Goal: Task Accomplishment & Management: Manage account settings

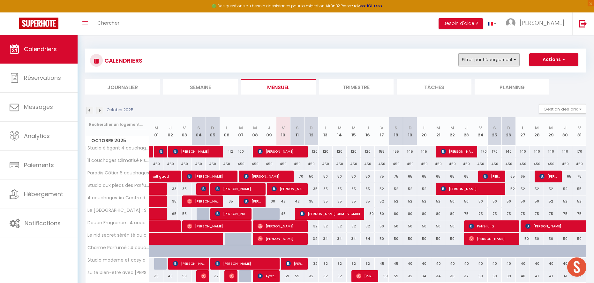
click at [481, 58] on button "Filtrer par hébergement" at bounding box center [488, 59] width 61 height 13
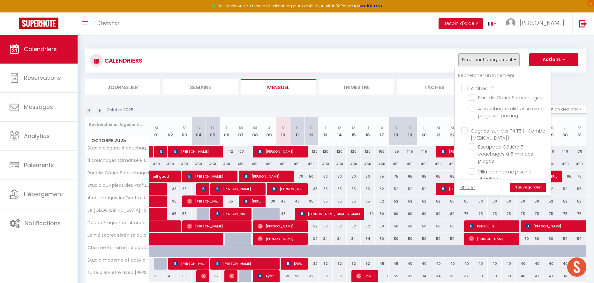
click at [479, 88] on input "Antibes T2" at bounding box center [509, 88] width 96 height 6
checkbox input "true"
checkbox input "false"
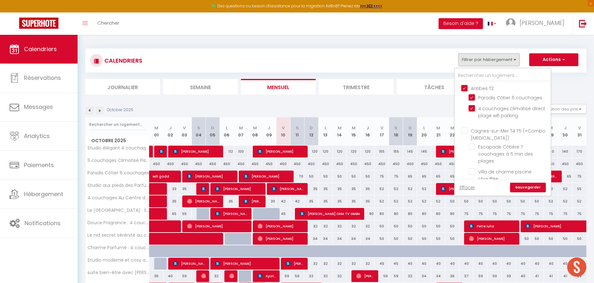
checkbox input "false"
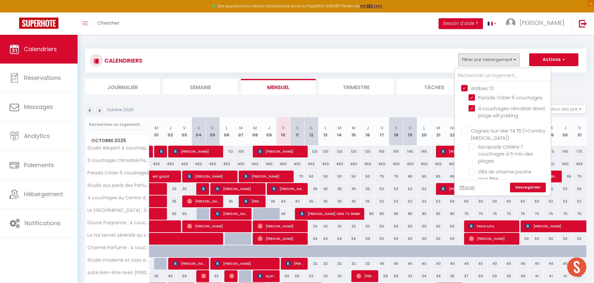
checkbox input "false"
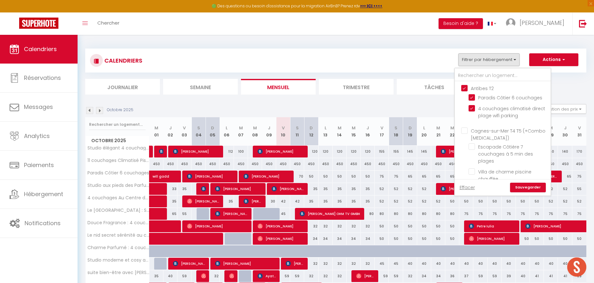
checkbox input "false"
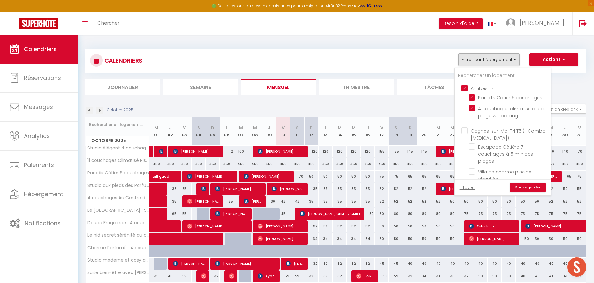
checkbox input "false"
click at [521, 181] on div "Effacer Sauvegarder" at bounding box center [503, 187] width 96 height 16
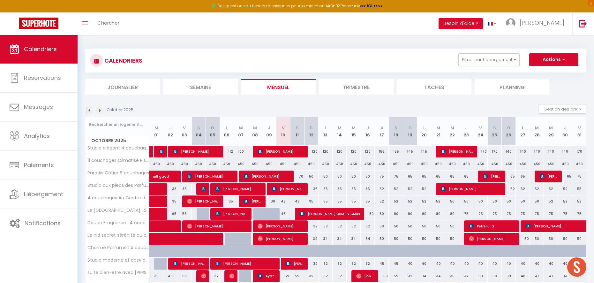
click at [487, 67] on div "CALENDRIERS Filtrer par hébergement Antibes T2 Paradis Côtier 6 couchages 4 cou…" at bounding box center [336, 60] width 492 height 14
click at [493, 67] on div "CALENDRIERS Filtrer par hébergement Antibes T2 Paradis Côtier 6 couchages 4 cou…" at bounding box center [336, 60] width 492 height 14
click at [493, 62] on button "Filtrer par hébergement" at bounding box center [488, 59] width 61 height 13
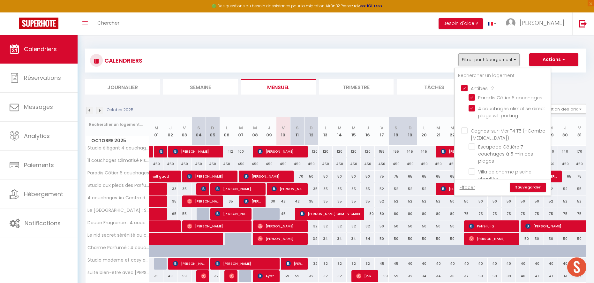
click at [526, 189] on link "Sauvegarder" at bounding box center [528, 188] width 36 height 10
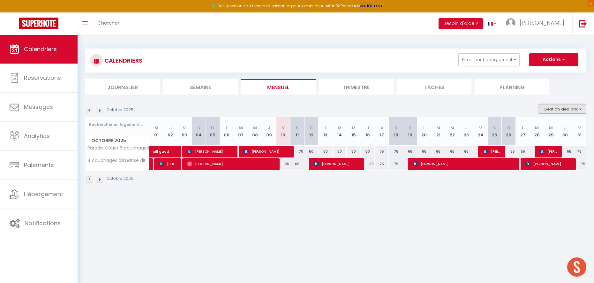
click at [550, 109] on button "Gestion des prix" at bounding box center [563, 109] width 48 height 10
click at [546, 131] on input "Nb Nuits minimum" at bounding box center [557, 128] width 57 height 6
checkbox input "true"
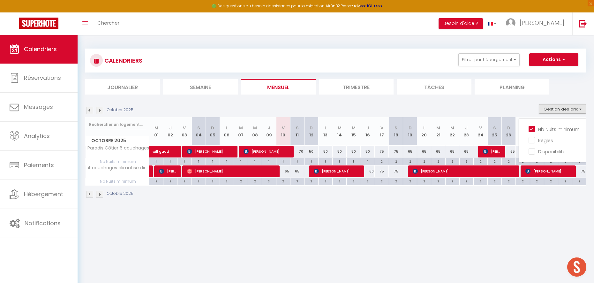
click at [443, 222] on body "🟢 Des questions ou besoin d'assistance pour la migration AirBnB? Prenez rdv >>>…" at bounding box center [297, 176] width 594 height 283
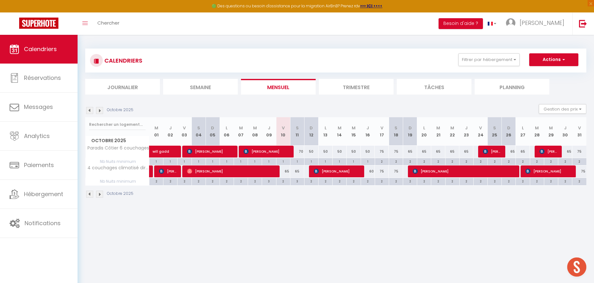
click at [89, 111] on img at bounding box center [89, 110] width 7 height 7
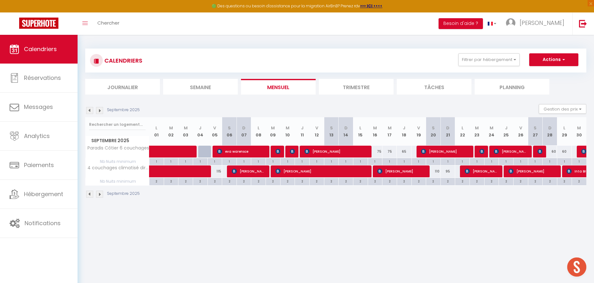
click at [89, 111] on img at bounding box center [89, 110] width 7 height 7
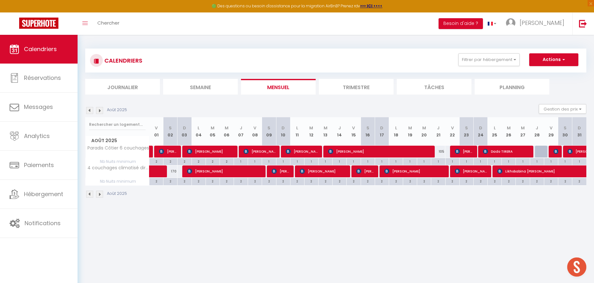
click at [89, 111] on img at bounding box center [89, 110] width 7 height 7
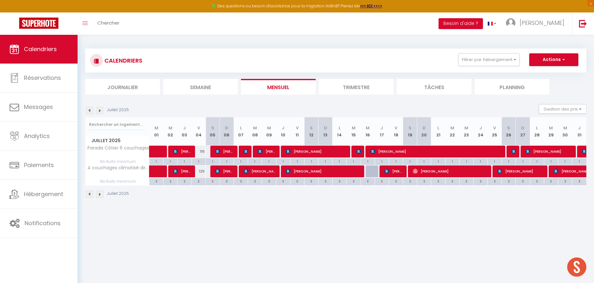
click at [89, 111] on img at bounding box center [89, 110] width 7 height 7
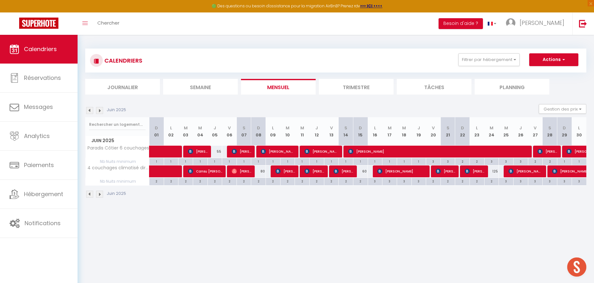
click at [89, 111] on img at bounding box center [89, 110] width 7 height 7
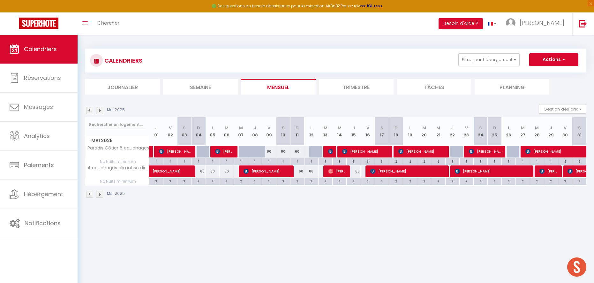
click at [89, 111] on img at bounding box center [89, 110] width 7 height 7
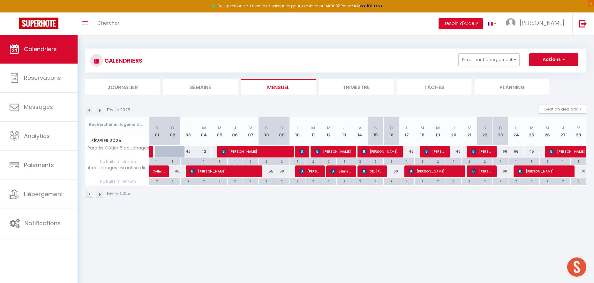
click at [89, 111] on img at bounding box center [89, 110] width 7 height 7
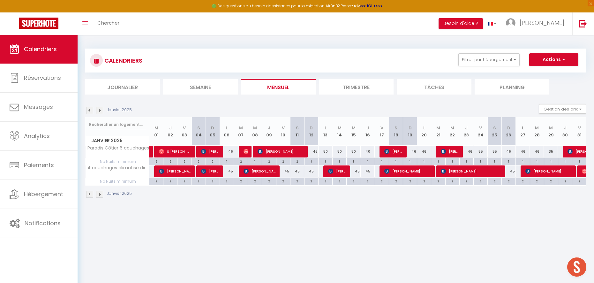
click at [89, 111] on img at bounding box center [89, 110] width 7 height 7
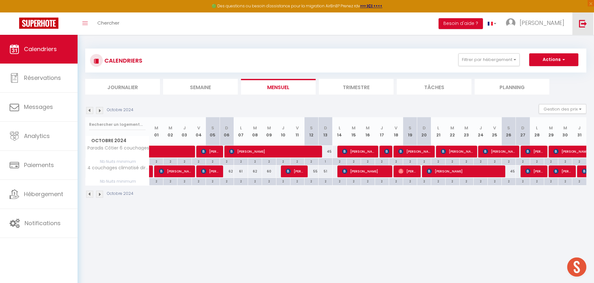
click at [584, 23] on img at bounding box center [583, 23] width 8 height 8
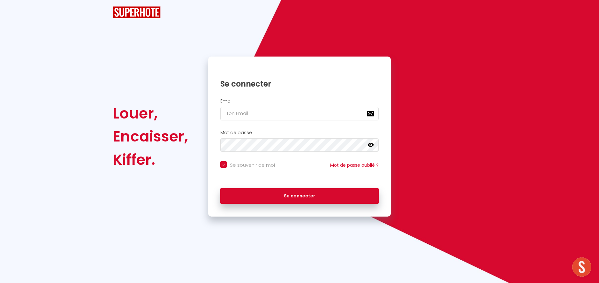
checkbox input "true"
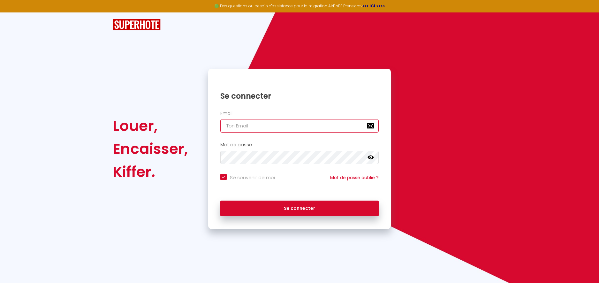
click at [269, 122] on input "email" at bounding box center [299, 125] width 158 height 13
type input "amoconciergerie@gmail.com"
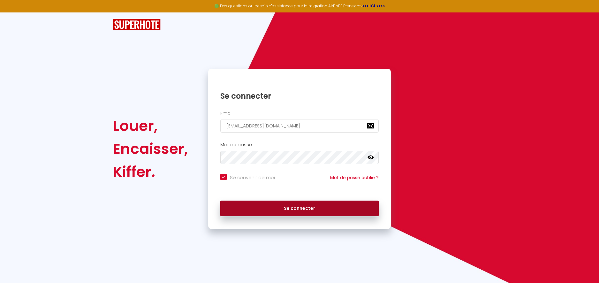
click at [332, 202] on button "Se connecter" at bounding box center [299, 208] width 158 height 16
checkbox input "true"
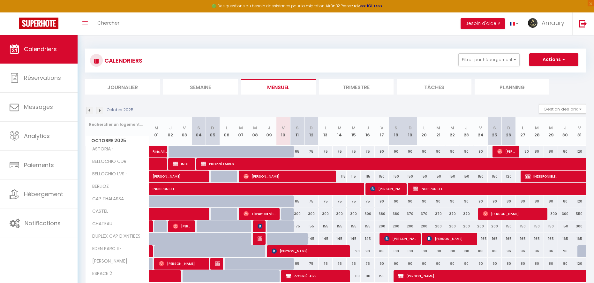
click at [473, 69] on div "CALENDRIERS Filtrer par hébergement Menton STD FÉLIX FAURE · MARNE NAUSICAA Men…" at bounding box center [335, 61] width 501 height 24
click at [475, 61] on button "Filtrer par hébergement" at bounding box center [488, 59] width 61 height 13
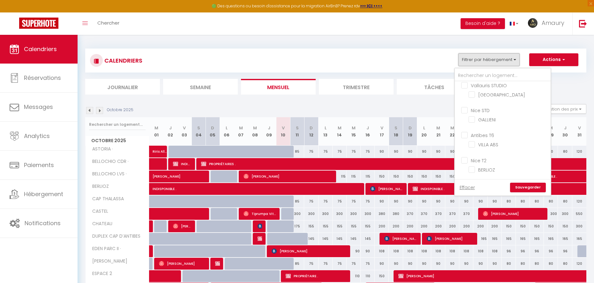
scroll to position [534, 0]
click at [483, 159] on input "Antibes T4" at bounding box center [509, 160] width 96 height 6
checkbox input "true"
checkbox input "false"
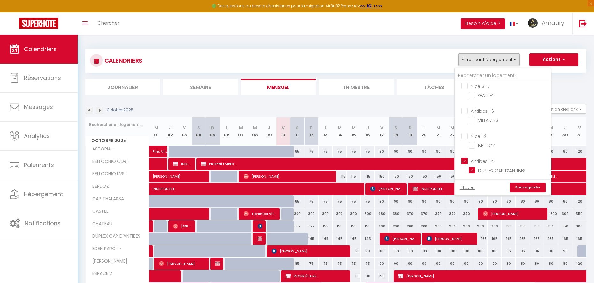
checkbox input "false"
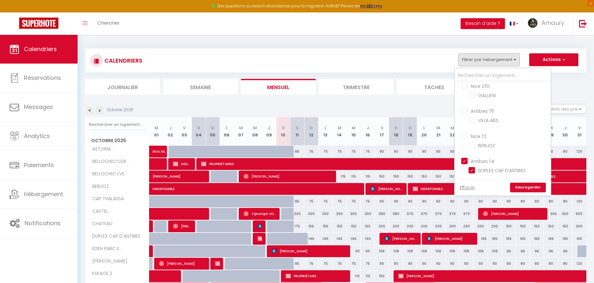
checkbox input "false"
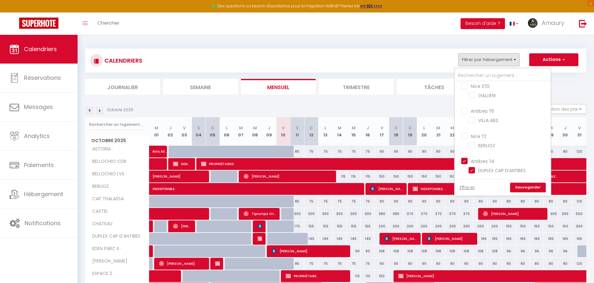
checkbox input "false"
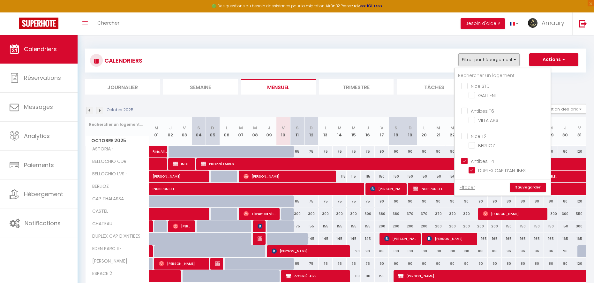
checkbox input "false"
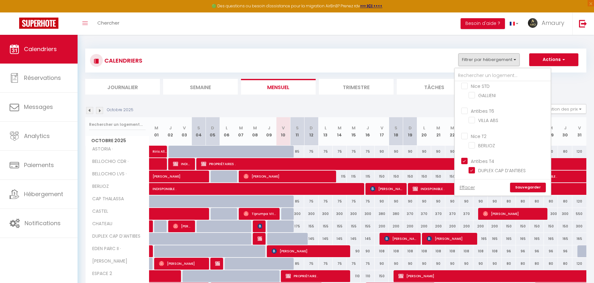
checkbox input "false"
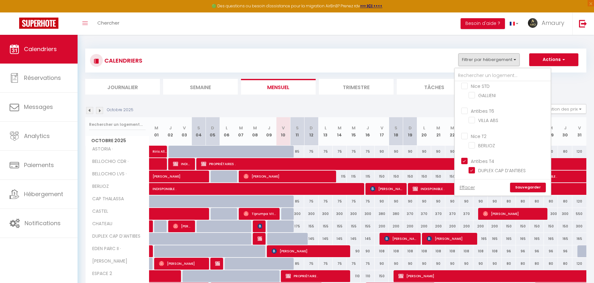
checkbox input "false"
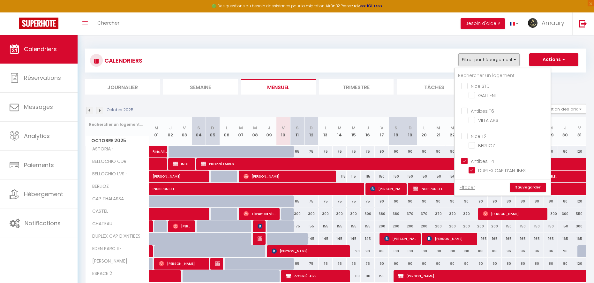
checkbox input "false"
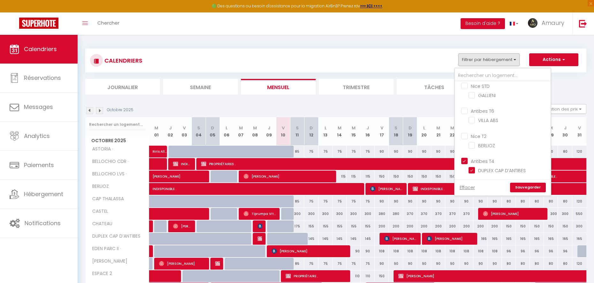
checkbox input "false"
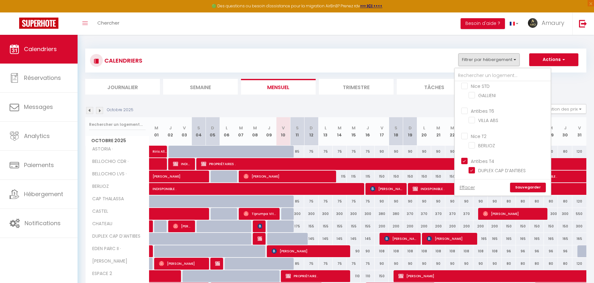
checkbox input "false"
checkbox input "true"
click at [530, 188] on link "Sauvegarder" at bounding box center [528, 188] width 36 height 10
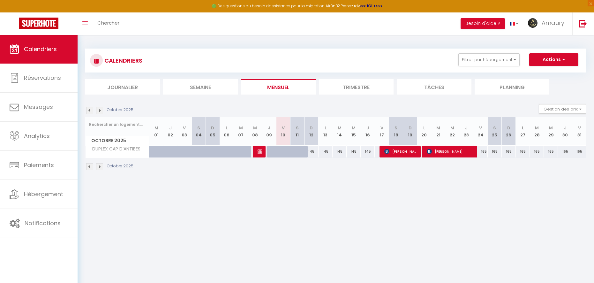
click at [89, 111] on img at bounding box center [89, 110] width 7 height 7
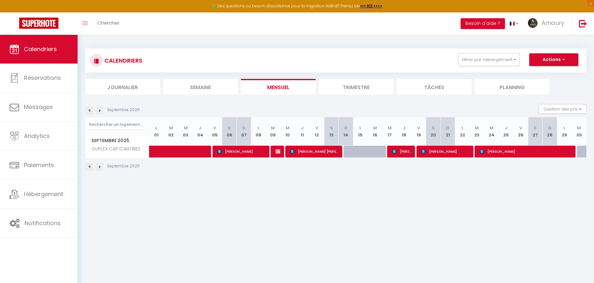
click at [358, 153] on div at bounding box center [360, 152] width 15 height 12
type input "155"
type input "Lun 15 Septembre 2025"
type input "Mar 16 Septembre 2025"
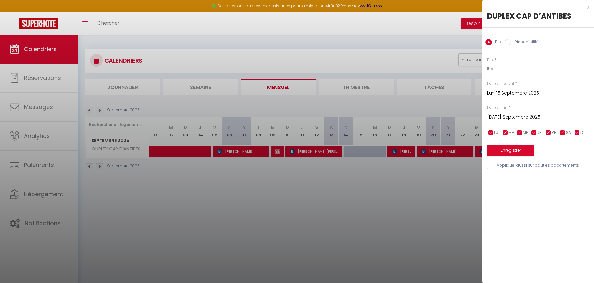
click at [360, 153] on div at bounding box center [297, 141] width 594 height 283
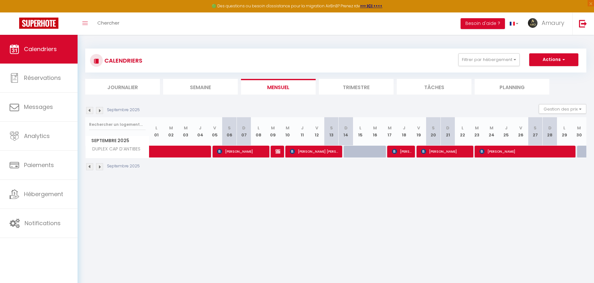
click at [90, 110] on img at bounding box center [89, 110] width 7 height 7
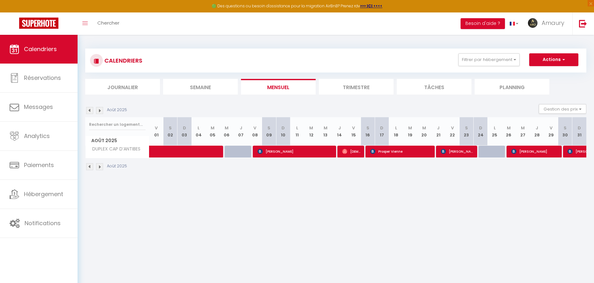
click at [487, 149] on div at bounding box center [486, 152] width 14 height 12
type input "200"
type input "Dim 24 Août 2025"
type input "Lun 25 Août 2025"
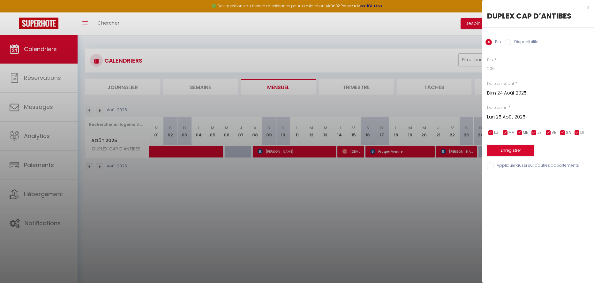
click at [245, 155] on div at bounding box center [297, 141] width 594 height 283
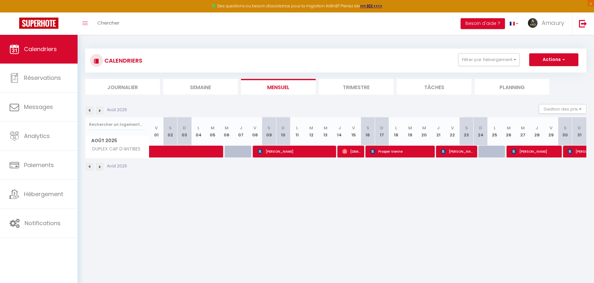
click at [238, 154] on div at bounding box center [241, 152] width 14 height 12
type input "150"
type input "Jeu 07 Août 2025"
type input "Ven 08 Août 2025"
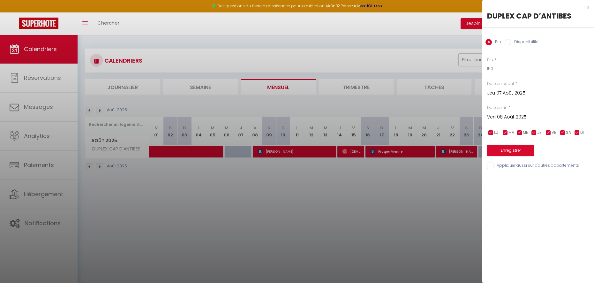
click at [238, 154] on div at bounding box center [297, 141] width 594 height 283
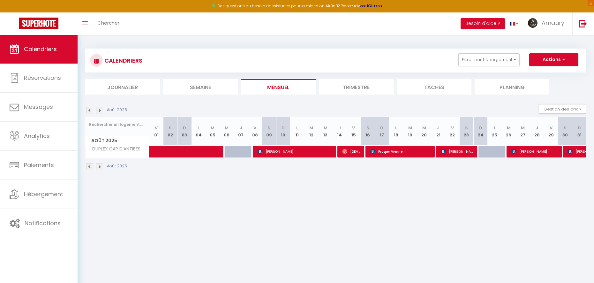
click at [88, 108] on img at bounding box center [89, 110] width 7 height 7
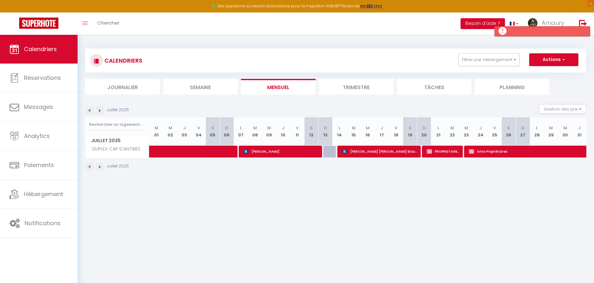
click at [328, 151] on div at bounding box center [330, 152] width 14 height 12
type input "200"
type input "Dim 13 Juillet 2025"
type input "Lun 14 Juillet 2025"
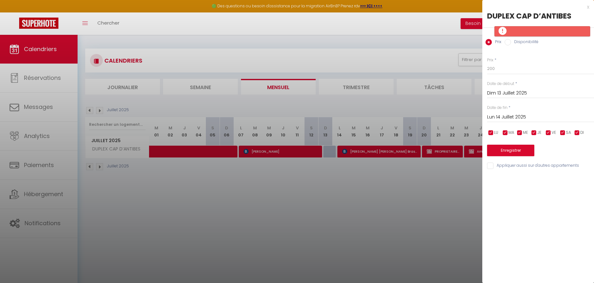
click at [329, 152] on div at bounding box center [297, 141] width 594 height 283
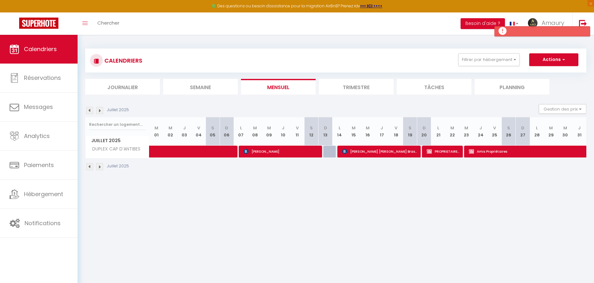
click at [102, 112] on img at bounding box center [99, 110] width 7 height 7
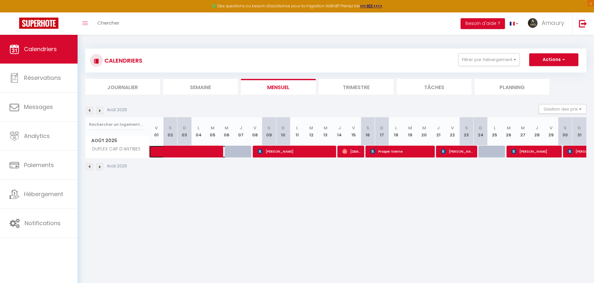
click at [231, 150] on span at bounding box center [195, 152] width 73 height 12
select select "OK"
select select "KO"
select select "0"
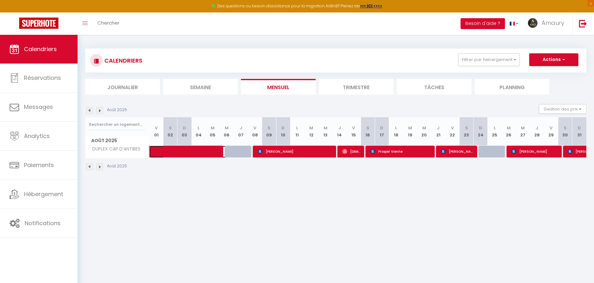
select select "1"
select select
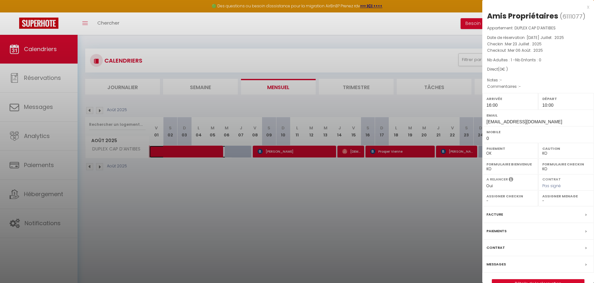
select select "49531"
click at [233, 152] on div at bounding box center [297, 141] width 594 height 283
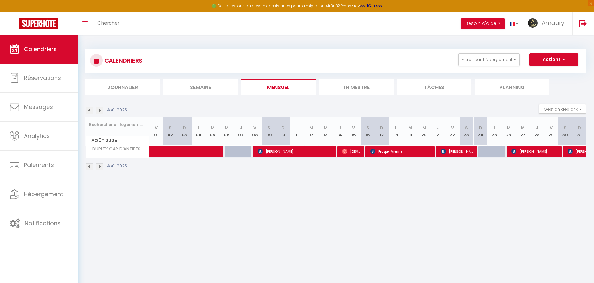
click at [242, 153] on div at bounding box center [246, 155] width 14 height 12
type input "150"
type input "Jeu 07 Août 2025"
type input "Ven 08 Août 2025"
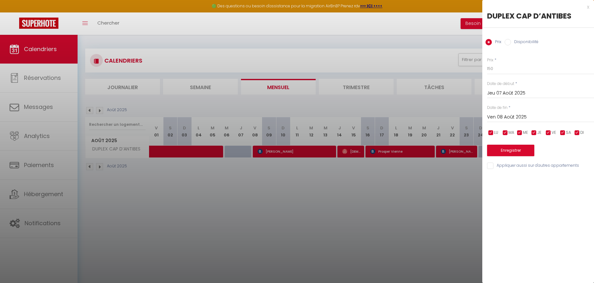
click at [242, 153] on div at bounding box center [297, 141] width 594 height 283
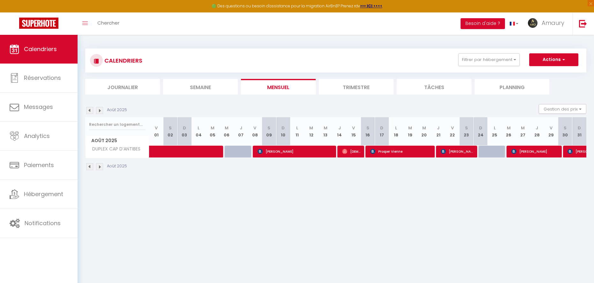
click at [492, 154] on div at bounding box center [495, 152] width 14 height 12
type input "200"
type input "Lun 25 Août 2025"
type input "Mar 26 Août 2025"
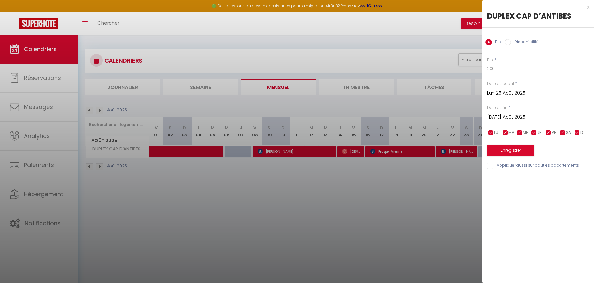
click at [310, 221] on div at bounding box center [297, 141] width 594 height 283
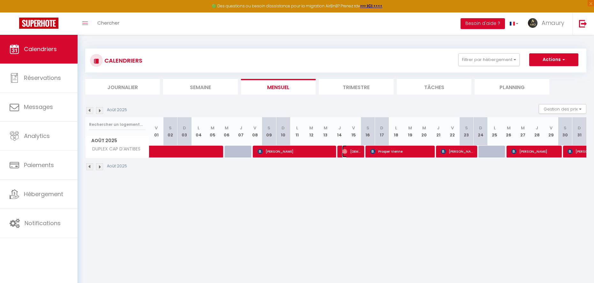
click at [355, 155] on span "Cristiano Bernardi" at bounding box center [351, 151] width 19 height 12
select select "OK"
select select
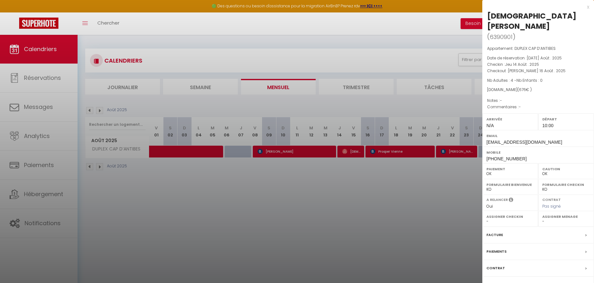
click at [355, 155] on div at bounding box center [297, 141] width 594 height 283
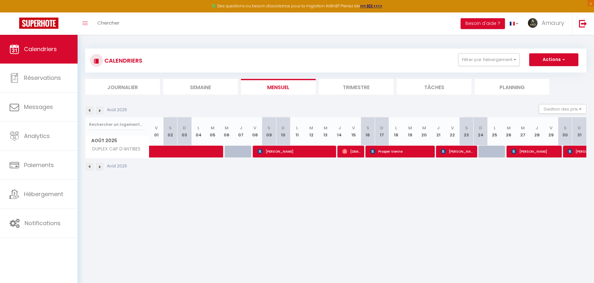
click at [306, 153] on body "🟢 Des questions ou besoin d'assistance pour la migration AirBnB? Prenez rdv >>>…" at bounding box center [297, 176] width 594 height 283
click at [306, 153] on span "Volha Karandzeyeva" at bounding box center [295, 151] width 75 height 12
select select "KO"
select select "49531"
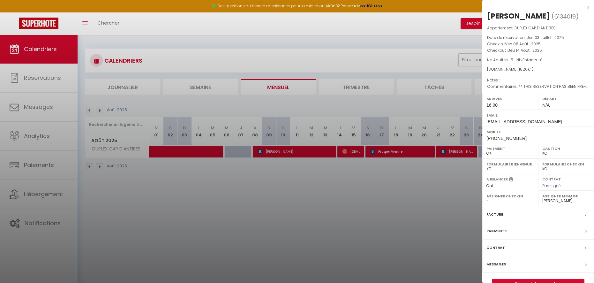
click at [306, 153] on div at bounding box center [297, 141] width 594 height 283
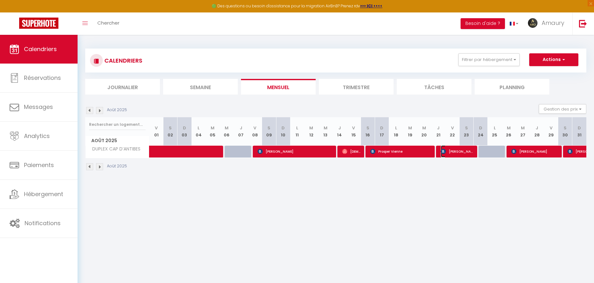
click at [450, 148] on span "Ferrari Elena" at bounding box center [457, 151] width 33 height 12
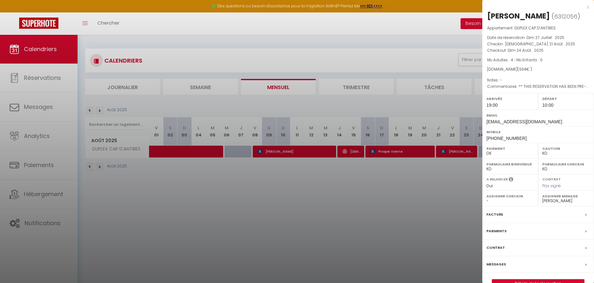
click at [419, 202] on div at bounding box center [297, 141] width 594 height 283
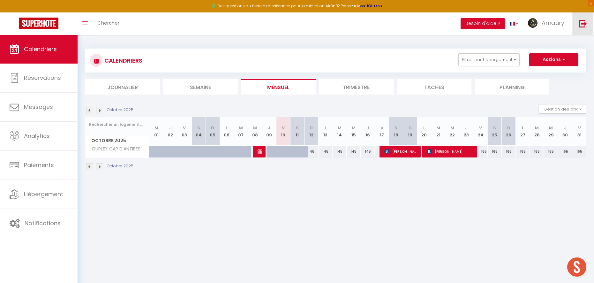
click at [590, 24] on link at bounding box center [582, 23] width 21 height 22
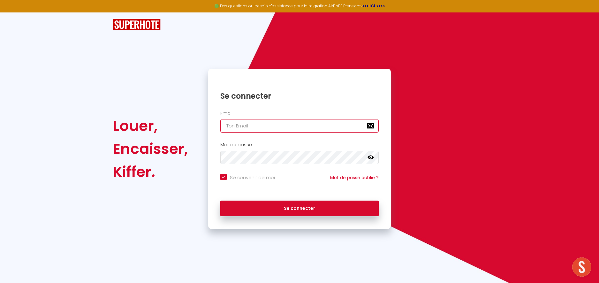
click at [306, 125] on input "email" at bounding box center [299, 125] width 158 height 13
type input "[EMAIL_ADDRESS][DOMAIN_NAME]"
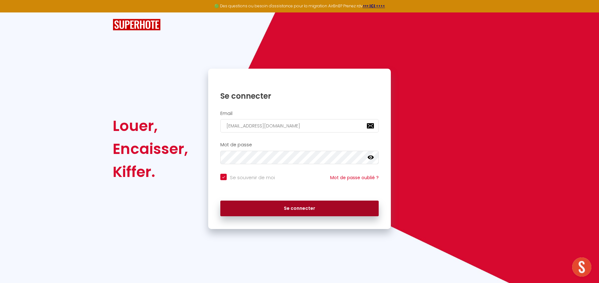
click at [303, 216] on button "Se connecter" at bounding box center [299, 208] width 158 height 16
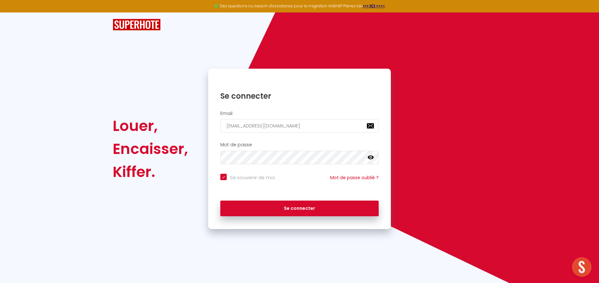
checkbox input "true"
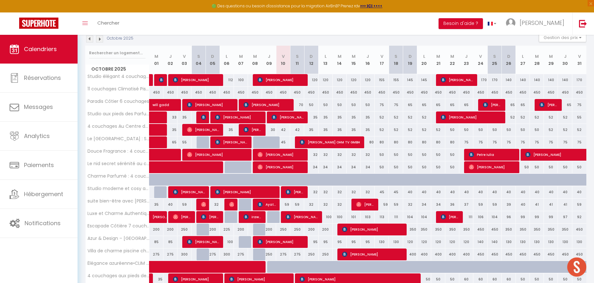
scroll to position [126, 0]
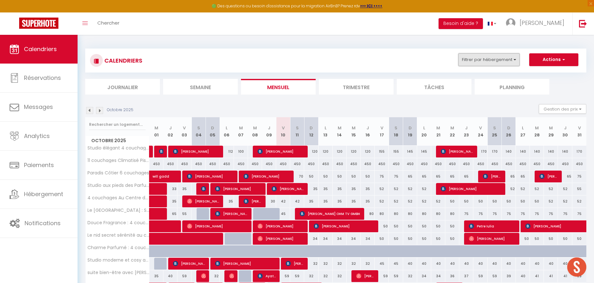
click at [500, 57] on button "Filtrer par hébergement" at bounding box center [488, 59] width 61 height 13
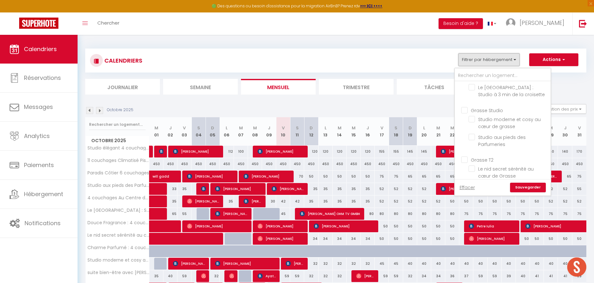
scroll to position [116, 0]
click at [478, 111] on input "Grasse Studio" at bounding box center [509, 109] width 96 height 6
checkbox input "true"
checkbox input "false"
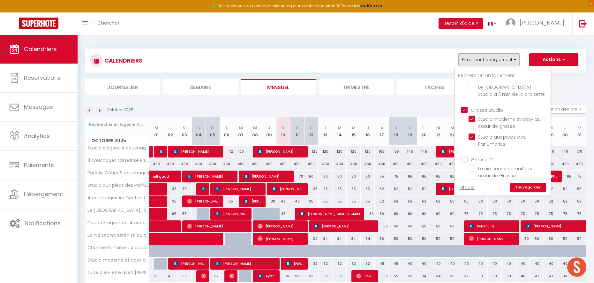
checkbox input "false"
checkbox input "true"
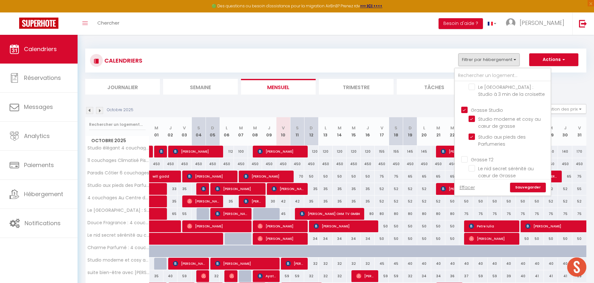
checkbox input "false"
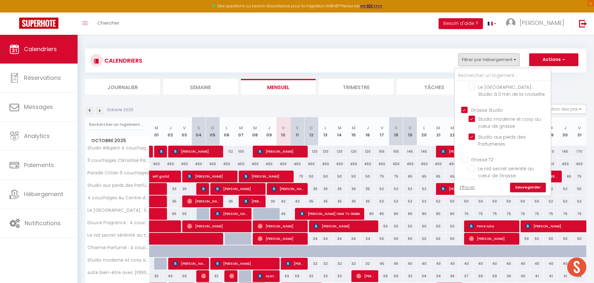
checkbox input "false"
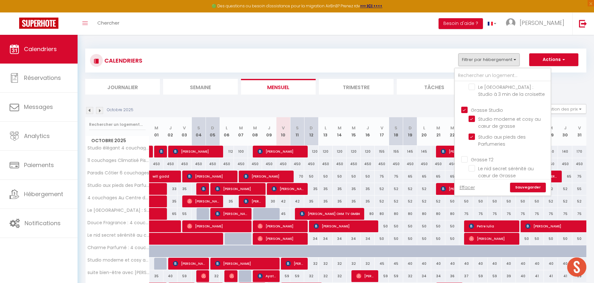
checkbox input "false"
click at [523, 186] on link "Sauvegarder" at bounding box center [528, 188] width 36 height 10
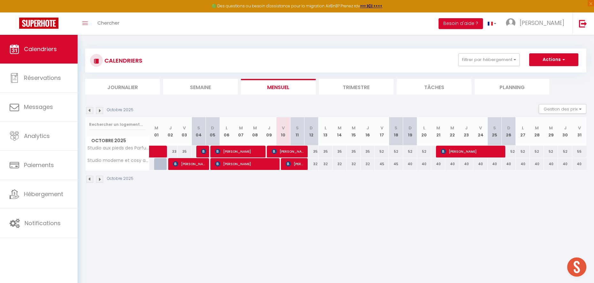
click at [98, 111] on img at bounding box center [99, 110] width 7 height 7
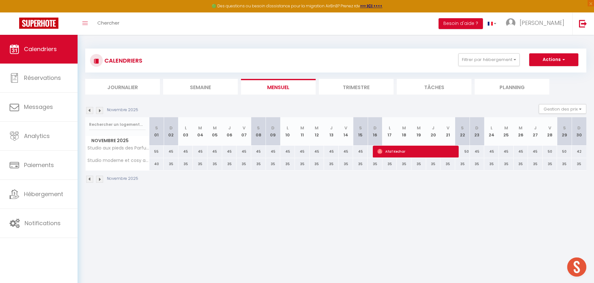
click at [98, 111] on img at bounding box center [99, 110] width 7 height 7
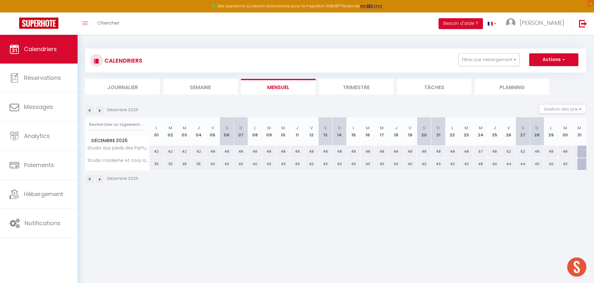
click at [91, 111] on img at bounding box center [89, 110] width 7 height 7
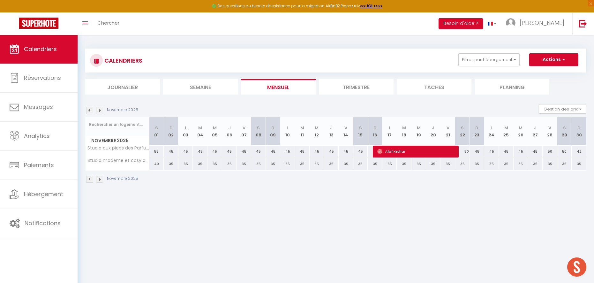
click at [91, 111] on img at bounding box center [89, 110] width 7 height 7
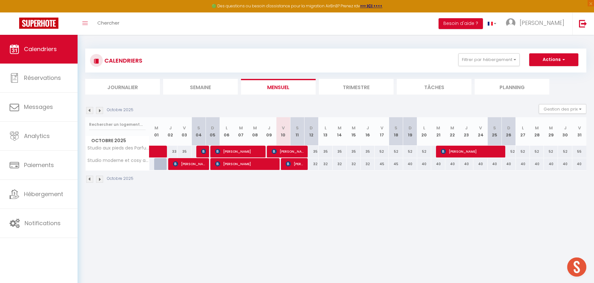
click at [97, 113] on img at bounding box center [99, 110] width 7 height 7
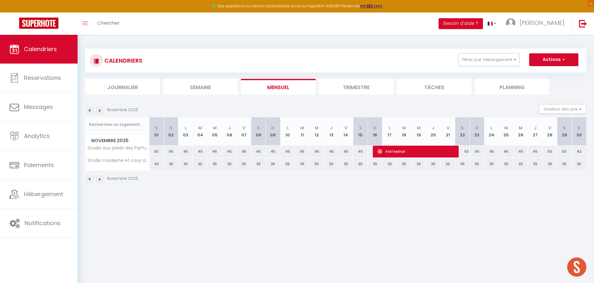
click at [98, 113] on img at bounding box center [99, 110] width 7 height 7
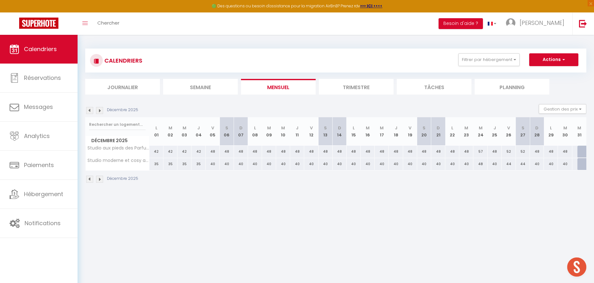
click at [98, 113] on img at bounding box center [99, 110] width 7 height 7
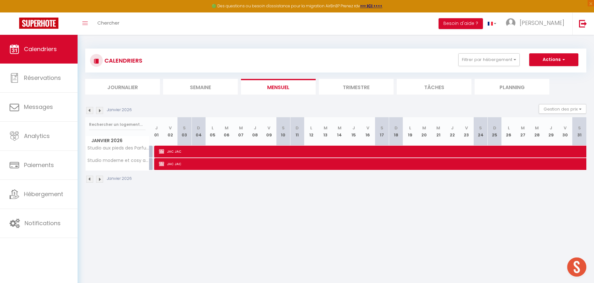
click at [89, 111] on img at bounding box center [89, 110] width 7 height 7
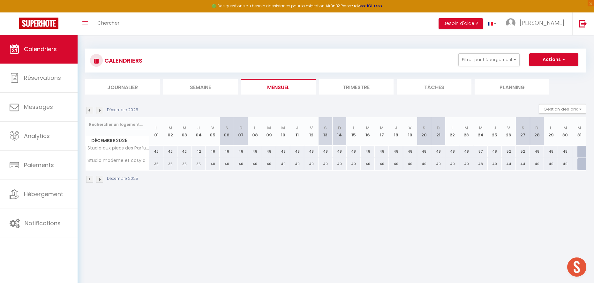
click at [89, 111] on img at bounding box center [89, 110] width 7 height 7
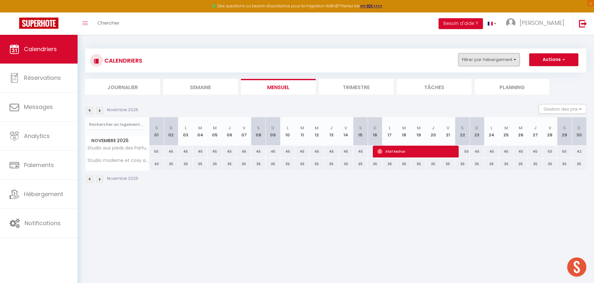
click at [491, 61] on button "Filtrer par hébergement" at bounding box center [488, 59] width 61 height 13
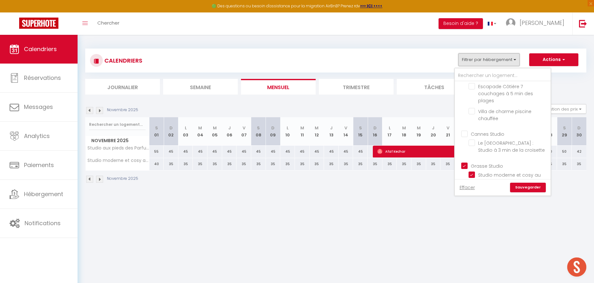
scroll to position [110, 0]
click at [464, 117] on input "Grasse Studio" at bounding box center [509, 116] width 96 height 6
checkbox input "false"
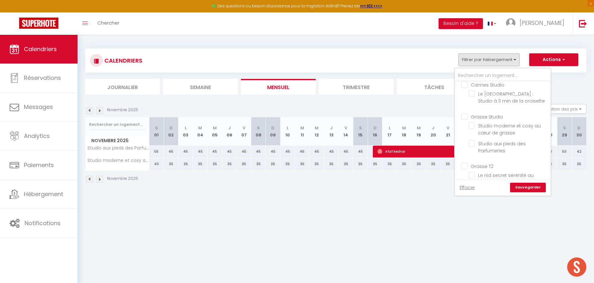
checkbox input "false"
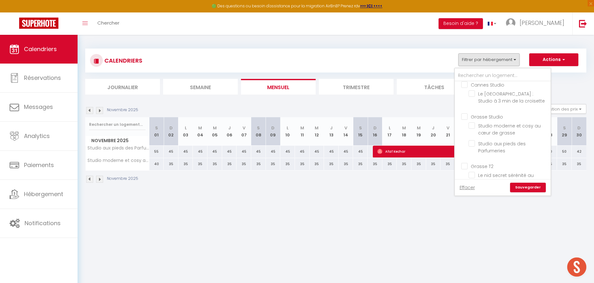
checkbox input "false"
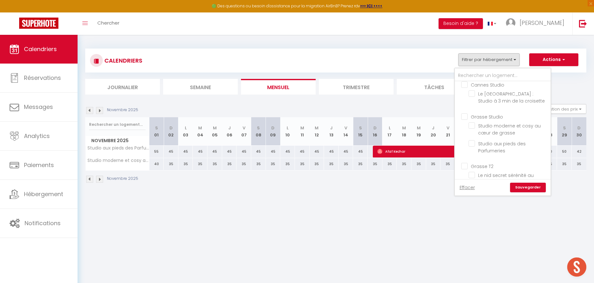
checkbox input "false"
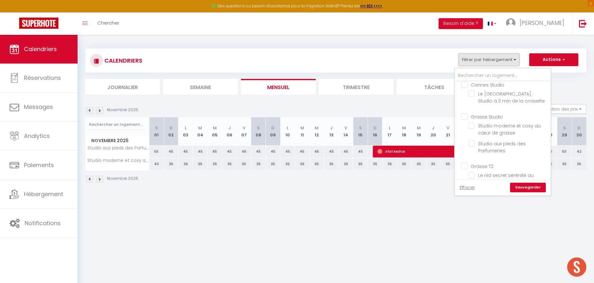
checkbox input "false"
click at [468, 165] on input "Grasse T2" at bounding box center [509, 166] width 96 height 6
checkbox input "true"
checkbox input "false"
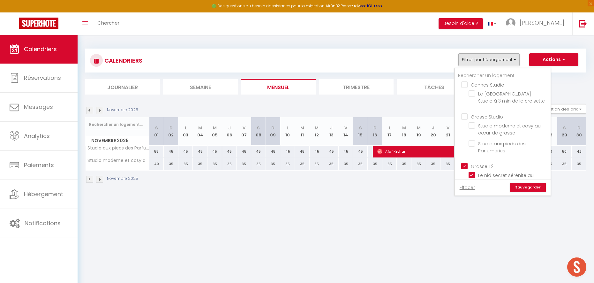
checkbox input "false"
checkbox input "true"
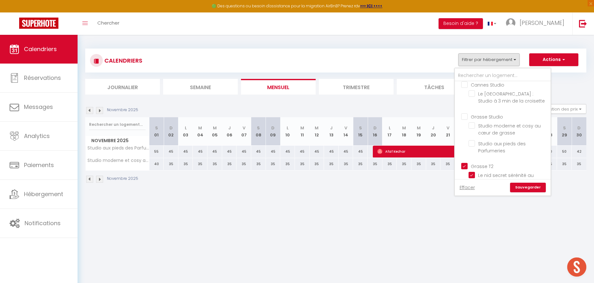
checkbox input "true"
checkbox input "false"
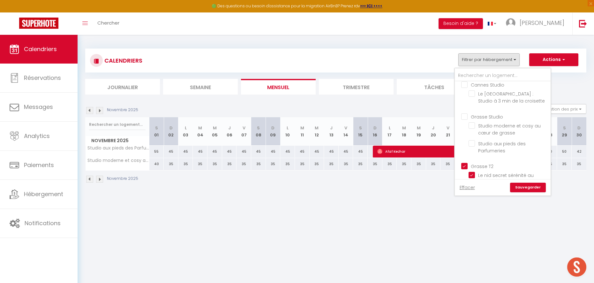
checkbox input "false"
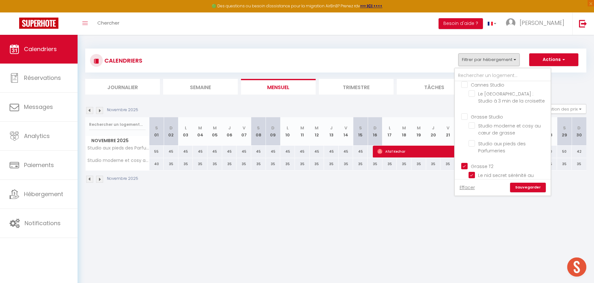
checkbox input "false"
click at [521, 185] on link "Sauvegarder" at bounding box center [528, 188] width 36 height 10
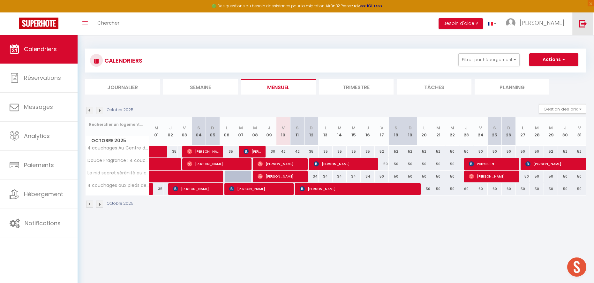
click at [589, 19] on link at bounding box center [582, 23] width 21 height 22
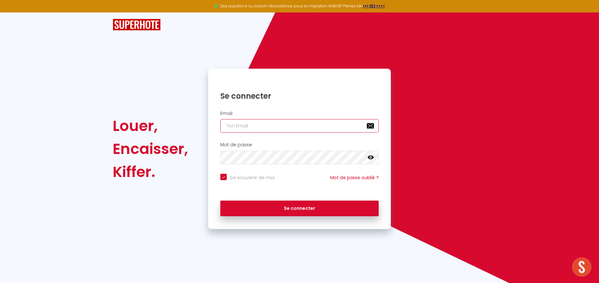
click at [330, 126] on input "email" at bounding box center [299, 125] width 158 height 13
type input "[EMAIL_ADDRESS][DOMAIN_NAME]"
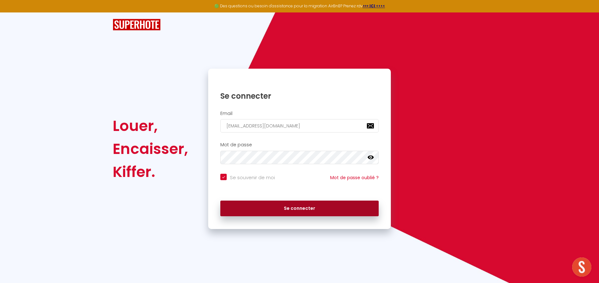
click at [348, 203] on button "Se connecter" at bounding box center [299, 208] width 158 height 16
checkbox input "true"
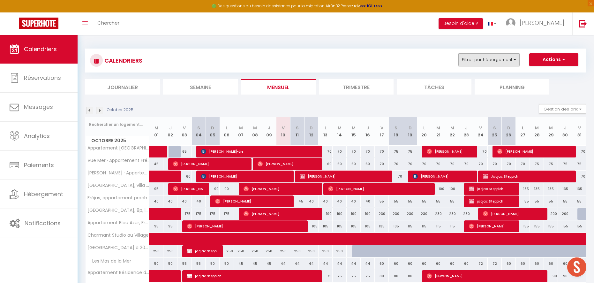
click at [484, 65] on button "Filtrer par hébergement" at bounding box center [488, 59] width 61 height 13
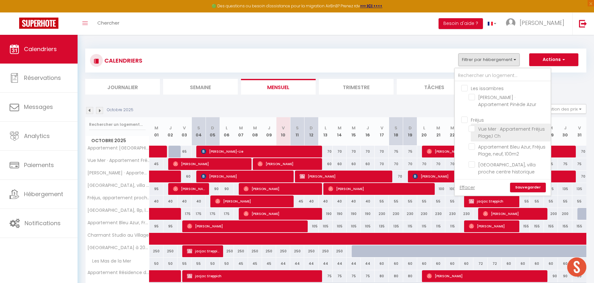
click at [488, 128] on input "Vue Mer · Appartement Fréjus Plage,1 Ch" at bounding box center [509, 128] width 80 height 6
checkbox input "true"
checkbox input "false"
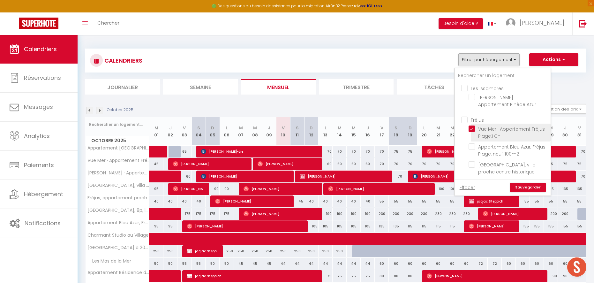
checkbox input "false"
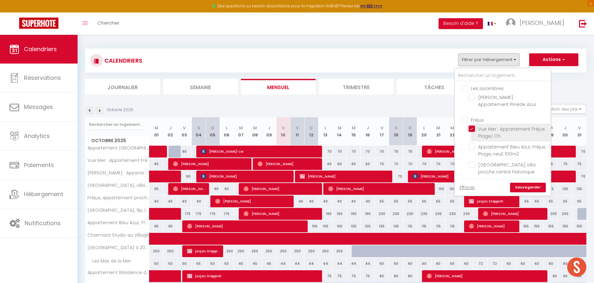
checkbox input "false"
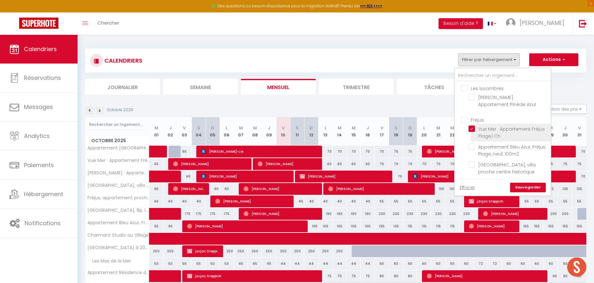
checkbox input "true"
checkbox input "false"
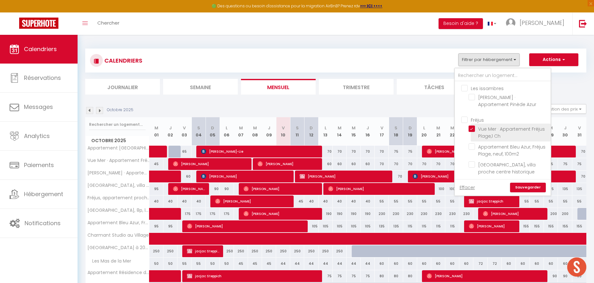
checkbox input "false"
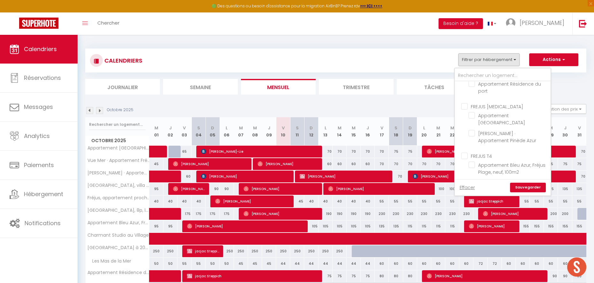
scroll to position [373, 0]
click at [490, 129] on input "[PERSON_NAME] · Appartement Pinède Azur" at bounding box center [509, 127] width 80 height 6
checkbox input "true"
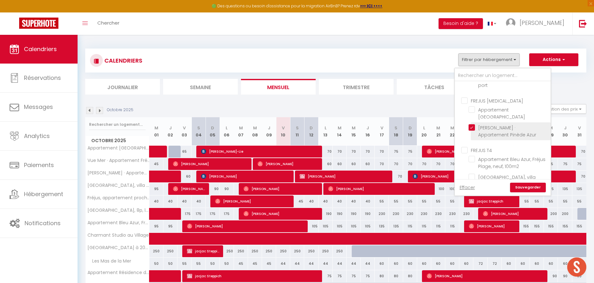
checkbox input "false"
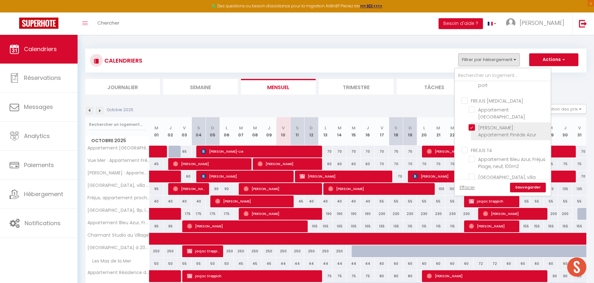
checkbox input "false"
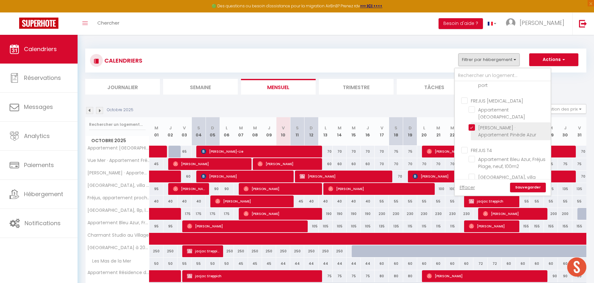
checkbox input "false"
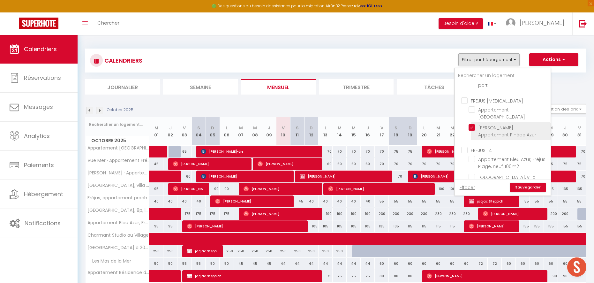
checkbox input "false"
click at [535, 186] on link "Sauvegarder" at bounding box center [528, 188] width 36 height 10
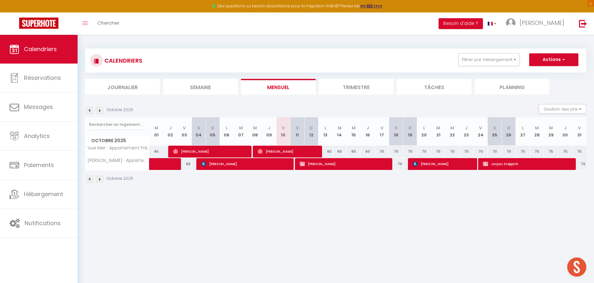
click at [372, 85] on li "Trimestre" at bounding box center [356, 87] width 75 height 16
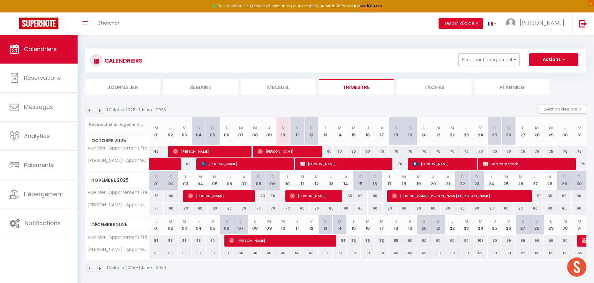
click at [99, 111] on img at bounding box center [99, 110] width 7 height 7
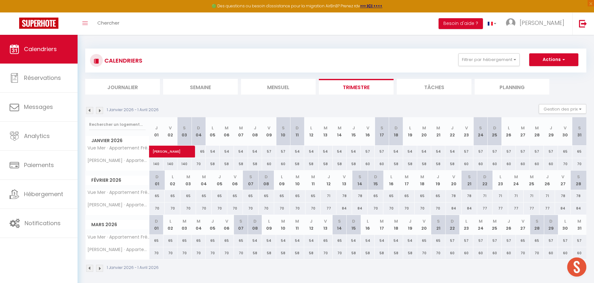
click at [99, 111] on img at bounding box center [99, 110] width 7 height 7
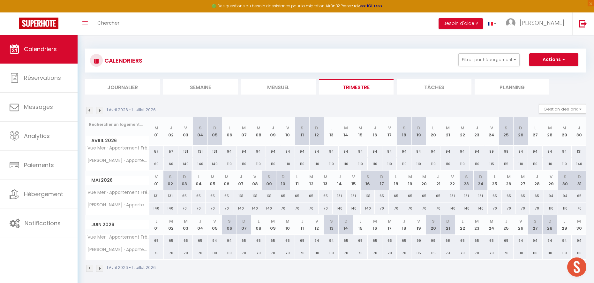
click at [99, 111] on img at bounding box center [99, 110] width 7 height 7
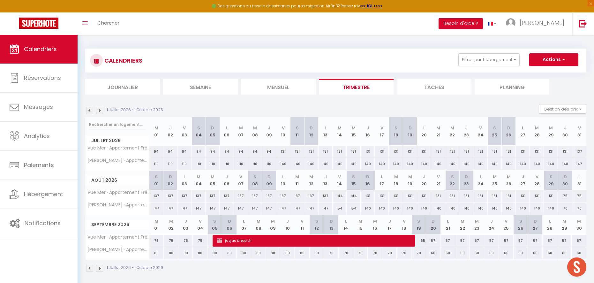
click at [99, 111] on img at bounding box center [99, 110] width 7 height 7
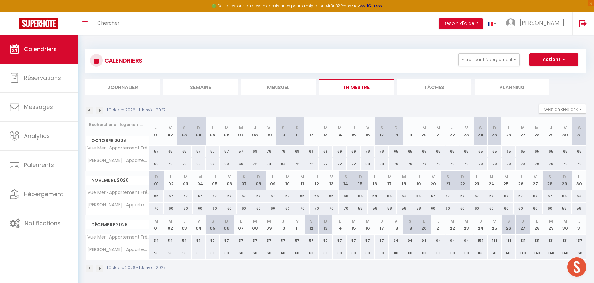
click at [99, 111] on img at bounding box center [99, 110] width 7 height 7
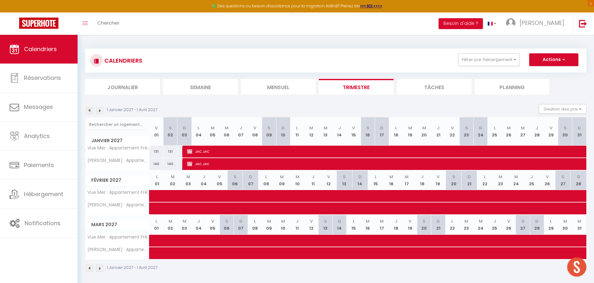
click at [92, 111] on img at bounding box center [89, 110] width 7 height 7
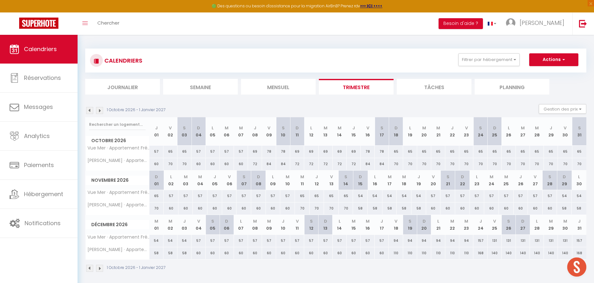
click at [92, 111] on img at bounding box center [89, 110] width 7 height 7
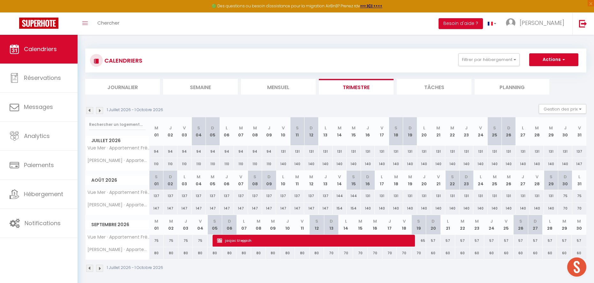
click at [92, 111] on img at bounding box center [89, 110] width 7 height 7
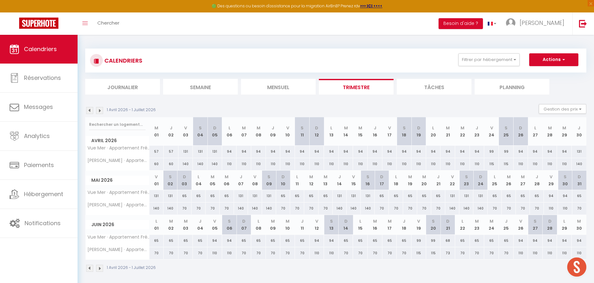
click at [92, 111] on img at bounding box center [89, 110] width 7 height 7
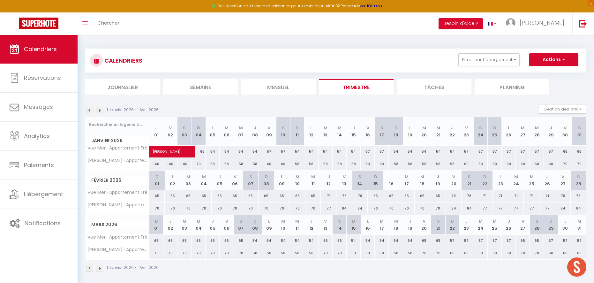
click at [99, 110] on img at bounding box center [99, 110] width 7 height 7
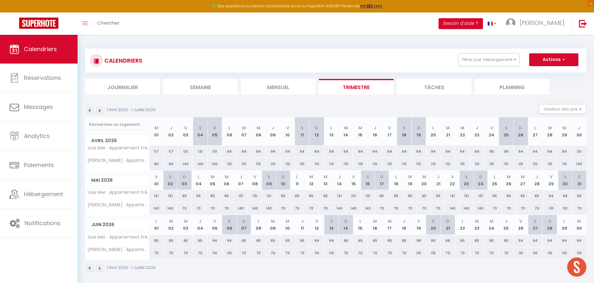
click at [99, 110] on img at bounding box center [99, 110] width 7 height 7
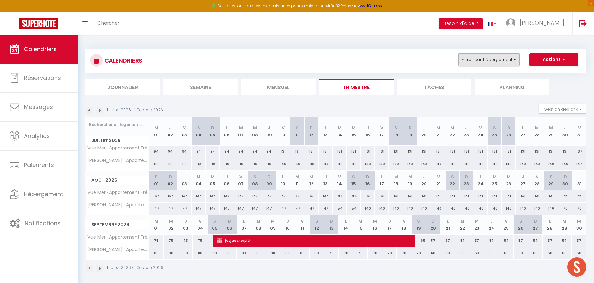
click at [483, 57] on button "Filtrer par hébergement" at bounding box center [488, 59] width 61 height 13
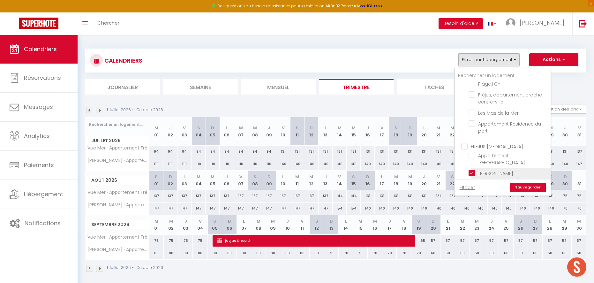
scroll to position [302, 0]
